Goal: Answer question/provide support: Share knowledge or assist other users

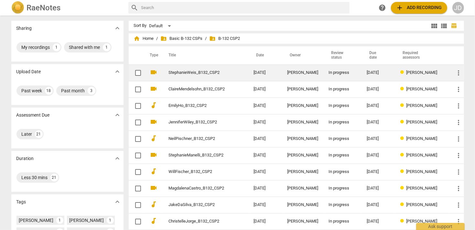
click at [202, 74] on link "StephanieWeis_B132_CSP2" at bounding box center [200, 72] width 62 height 5
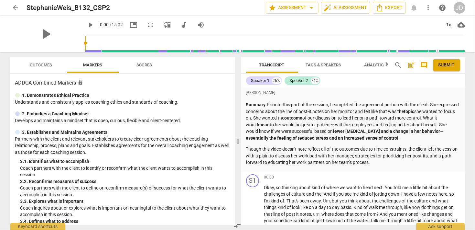
click at [16, 5] on span "arrow_back" at bounding box center [16, 8] width 8 height 8
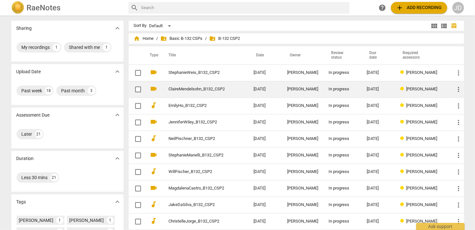
click at [197, 90] on link "ClaireMendelsohn_B132_CSP2" at bounding box center [200, 89] width 62 height 5
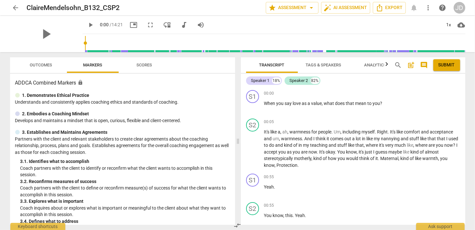
click at [14, 8] on span "arrow_back" at bounding box center [16, 8] width 8 height 8
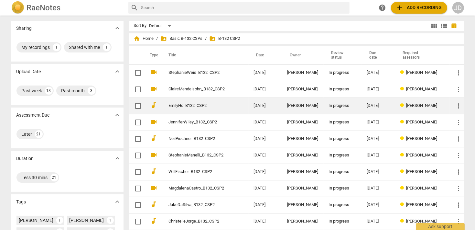
click at [189, 107] on link "EmilyHo_B132_CSP2" at bounding box center [200, 105] width 62 height 5
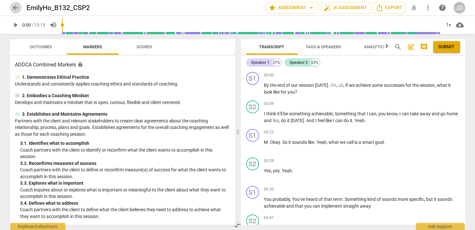
click at [14, 3] on button "arrow_back" at bounding box center [16, 8] width 12 height 12
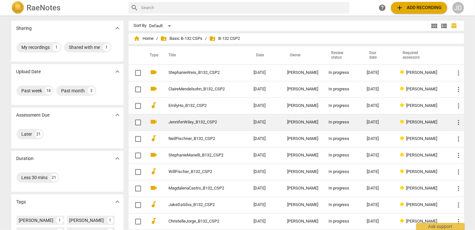
click at [164, 125] on td "JenniferWiley_B132_CSP2" at bounding box center [205, 122] width 88 height 17
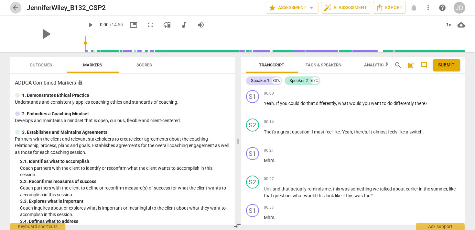
click at [17, 8] on span "arrow_back" at bounding box center [16, 8] width 8 height 8
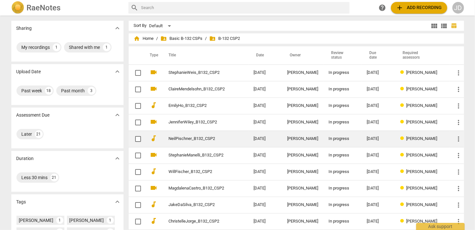
click at [191, 139] on link "NeilPischner_B132_CSP2" at bounding box center [200, 138] width 62 height 5
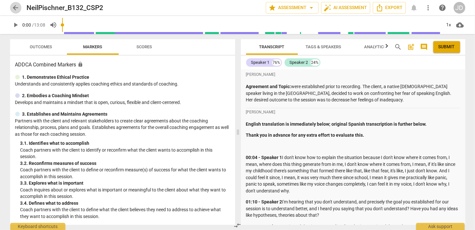
click at [17, 10] on span "arrow_back" at bounding box center [16, 8] width 8 height 8
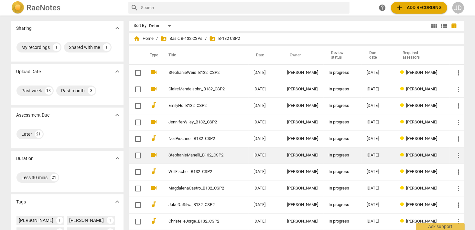
click at [202, 156] on link "StephanieManelli_B132_CSP2" at bounding box center [200, 155] width 62 height 5
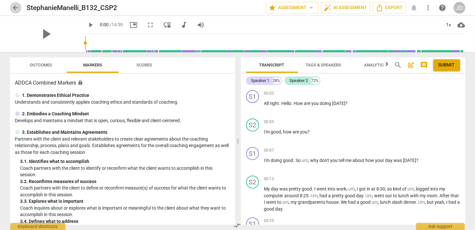
click at [14, 9] on span "arrow_back" at bounding box center [16, 8] width 8 height 8
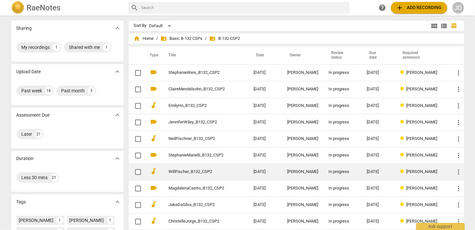
click at [190, 170] on link "WillFischer_B132_CSP2" at bounding box center [200, 171] width 62 height 5
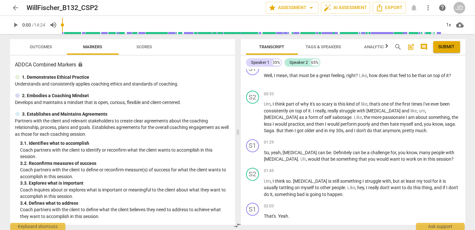
scroll to position [186, 0]
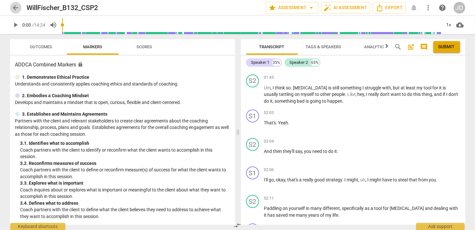
click at [15, 8] on span "arrow_back" at bounding box center [16, 8] width 8 height 8
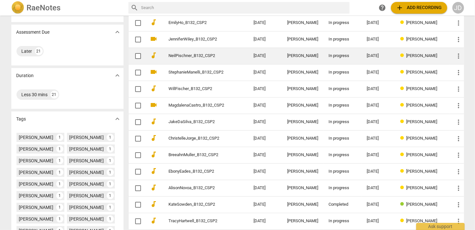
scroll to position [93, 0]
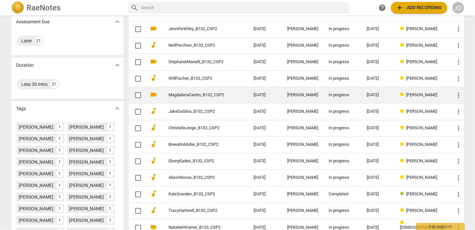
click at [196, 96] on link "MagdalenaCastro_B132_CSP2" at bounding box center [200, 95] width 62 height 5
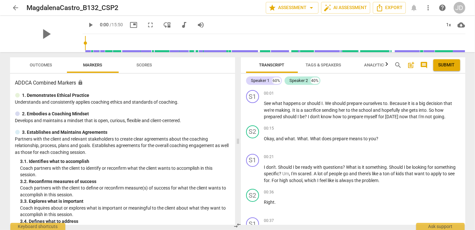
click at [14, 5] on span "arrow_back" at bounding box center [16, 8] width 8 height 8
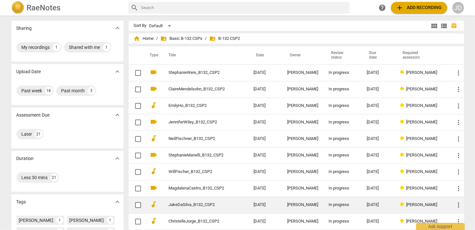
click at [202, 202] on link "JakeDaSilva_B132_CSP2" at bounding box center [200, 204] width 62 height 5
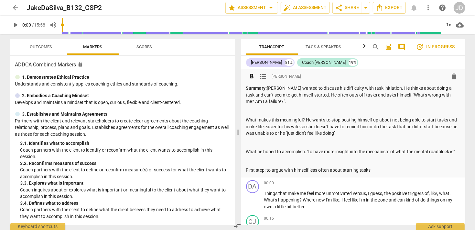
click at [354, 94] on p "Summary: [PERSON_NAME] wanted to discuss his difficulty with task initiation. H…" at bounding box center [353, 95] width 214 height 20
click at [335, 95] on p "Summary: [PERSON_NAME] wanted to discuss his difficulty with task initiation. H…" at bounding box center [353, 95] width 214 height 20
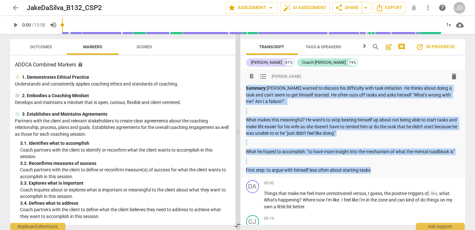
drag, startPoint x: 372, startPoint y: 171, endPoint x: 240, endPoint y: 86, distance: 157.6
click at [240, 86] on div "Outcomes Markers Scores ADDCA Combined Markers lock 1. Demonstrates Ethical Pra…" at bounding box center [238, 132] width 466 height 196
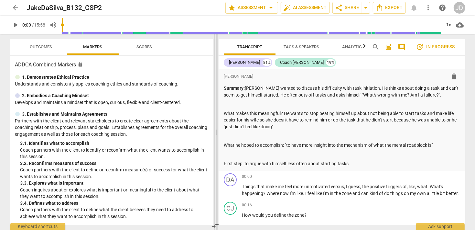
drag, startPoint x: 258, startPoint y: 93, endPoint x: 218, endPoint y: 89, distance: 40.0
click at [218, 89] on div "Outcomes Markers Scores ADDCA Combined Markers lock 1. Demonstrates Ethical Pra…" at bounding box center [238, 132] width 466 height 196
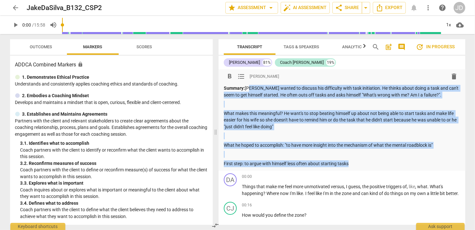
drag, startPoint x: 351, startPoint y: 164, endPoint x: 248, endPoint y: 89, distance: 127.6
click at [248, 89] on div "Summary: [PERSON_NAME] wanted to discuss his difficulty with task initiation. H…" at bounding box center [342, 126] width 236 height 82
copy div "[PERSON_NAME] wanted to discuss his difficulty with task initiation. He thinks …"
click at [451, 77] on span "delete" at bounding box center [455, 76] width 8 height 8
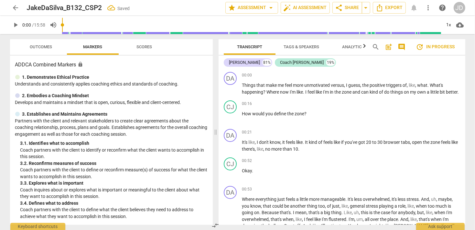
click at [402, 48] on span "comment" at bounding box center [402, 47] width 8 height 8
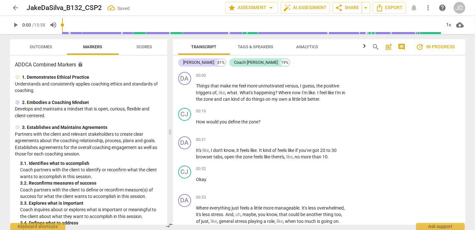
click at [402, 48] on span "comment" at bounding box center [402, 47] width 8 height 8
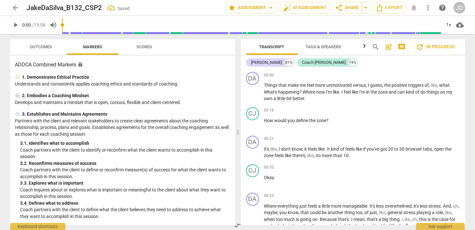
click at [390, 45] on span "post_add" at bounding box center [389, 47] width 8 height 8
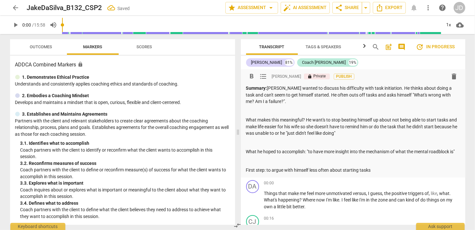
click at [336, 93] on p "Summary: [PERSON_NAME] wanted to discuss his difficulty with task initiation. H…" at bounding box center [353, 95] width 214 height 20
click at [361, 117] on p "What makes this meaningful? He want's to stop beating himself up about not bein…" at bounding box center [353, 127] width 214 height 20
click at [339, 76] on span "Publish" at bounding box center [344, 77] width 10 height 6
